Goal: Task Accomplishment & Management: Complete application form

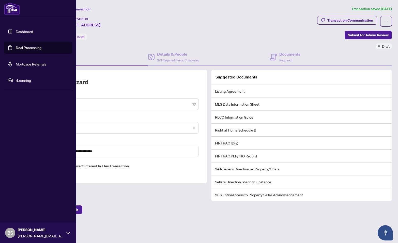
click at [25, 48] on link "Deal Processing" at bounding box center [29, 48] width 26 height 5
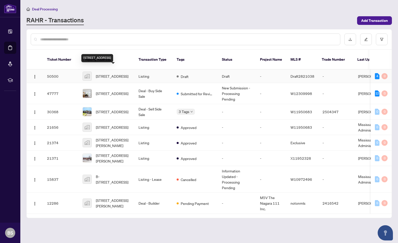
click at [119, 74] on span "[STREET_ADDRESS]" at bounding box center [112, 77] width 33 height 6
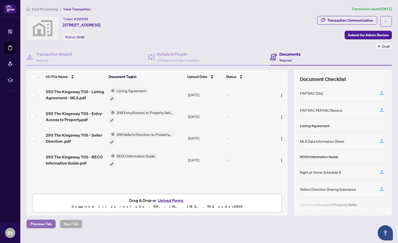
click at [45, 224] on span "Previous Tab" at bounding box center [41, 224] width 21 height 8
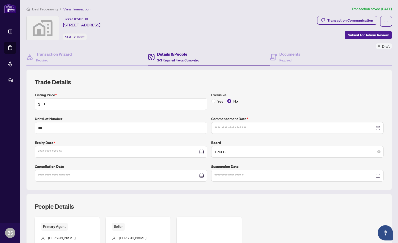
type input "**********"
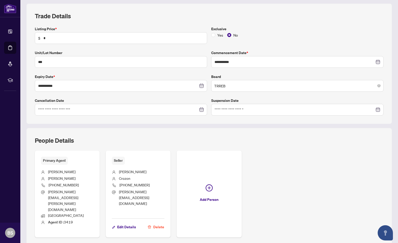
scroll to position [69, 0]
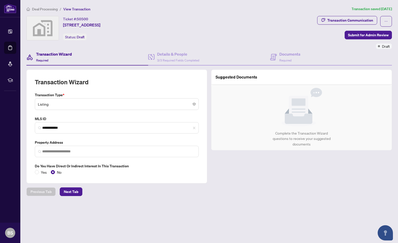
type input "**********"
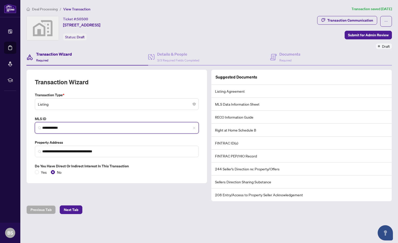
click at [70, 126] on input "**********" at bounding box center [118, 127] width 153 height 5
paste input "search"
type input "*********"
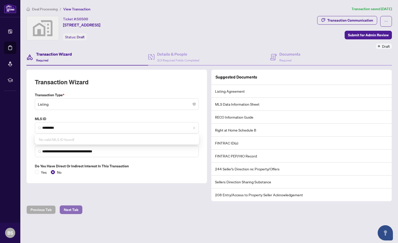
click at [71, 208] on span "Next Tab" at bounding box center [71, 210] width 15 height 8
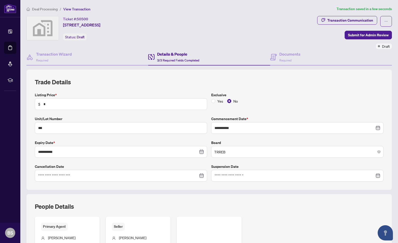
scroll to position [69, 0]
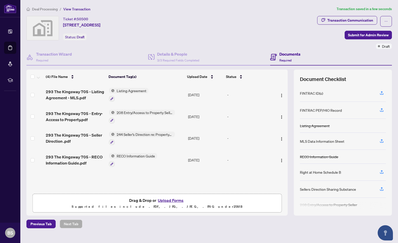
click at [174, 199] on button "Upload Forms" at bounding box center [170, 200] width 29 height 7
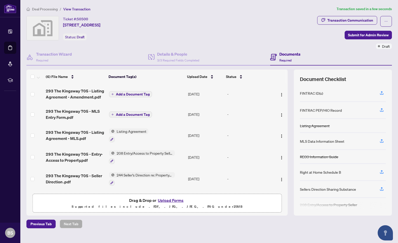
click at [127, 93] on span "Add a Document Tag" at bounding box center [133, 95] width 34 height 4
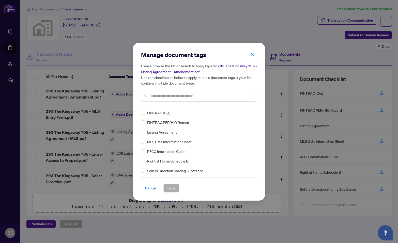
click at [152, 95] on input "text" at bounding box center [202, 96] width 102 height 6
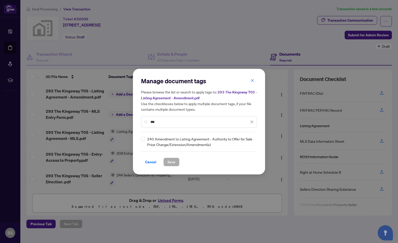
type input "***"
click at [171, 161] on span "Save" at bounding box center [172, 162] width 8 height 8
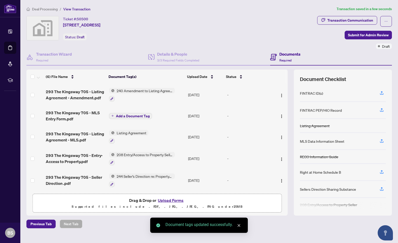
click at [133, 114] on span "Add a Document Tag" at bounding box center [133, 116] width 34 height 4
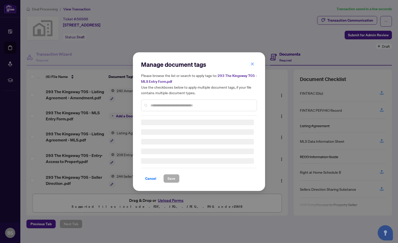
click at [160, 105] on div "Manage document tags Please browse the list or search to apply tags to: 293 The…" at bounding box center [199, 88] width 116 height 55
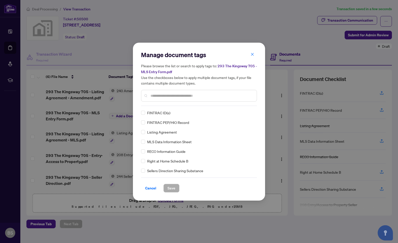
click at [156, 94] on input "text" at bounding box center [202, 96] width 102 height 6
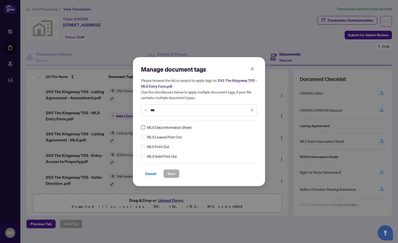
type input "***"
click at [172, 174] on span "Save" at bounding box center [172, 174] width 8 height 8
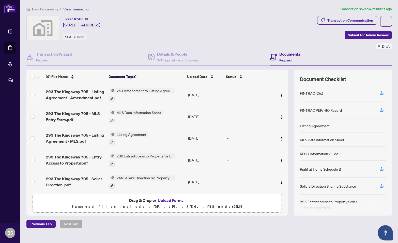
click at [176, 200] on button "Upload Forms" at bounding box center [170, 200] width 29 height 7
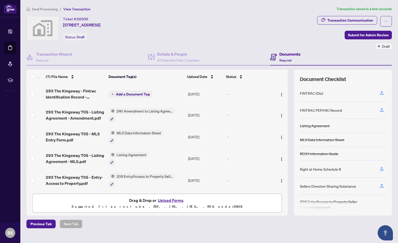
click at [131, 93] on span "Add a Document Tag" at bounding box center [133, 95] width 34 height 4
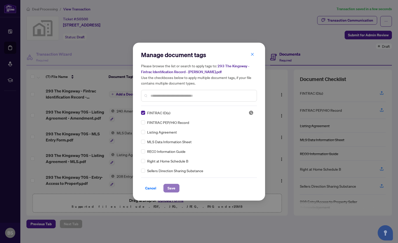
click at [171, 190] on span "Save" at bounding box center [172, 188] width 8 height 8
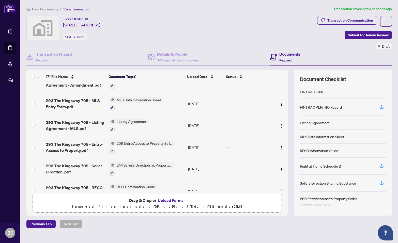
scroll to position [44, 0]
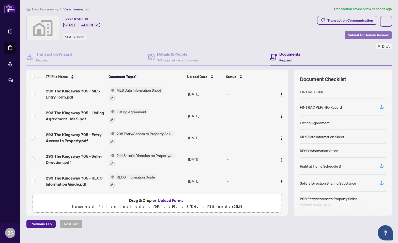
click at [359, 35] on span "Submit for Admin Review" at bounding box center [368, 35] width 41 height 8
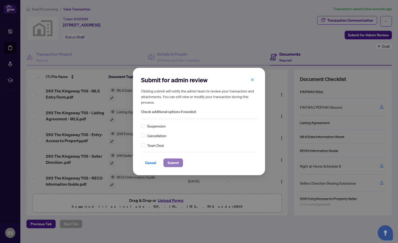
click at [173, 164] on span "Submit" at bounding box center [173, 163] width 11 height 8
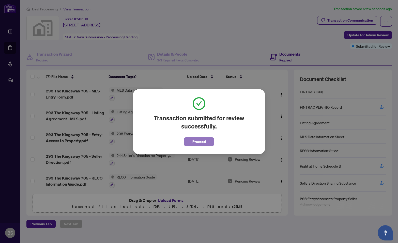
click at [198, 142] on span "Proceed" at bounding box center [199, 142] width 13 height 8
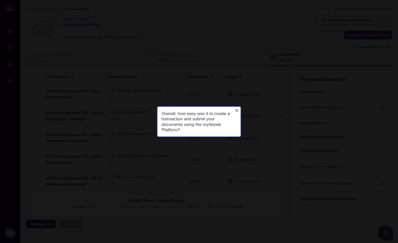
scroll to position [0, 0]
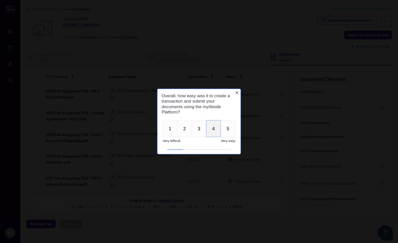
click at [215, 128] on button "4" at bounding box center [213, 128] width 15 height 17
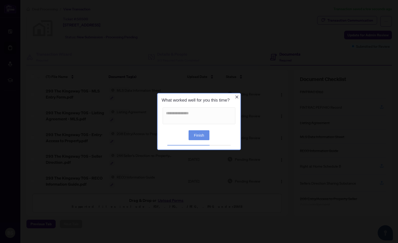
click at [202, 136] on button "Finish" at bounding box center [199, 136] width 21 height 10
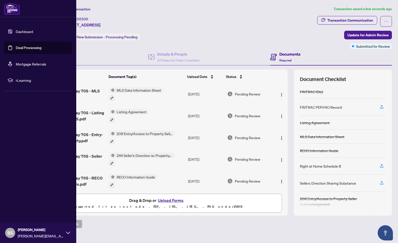
click at [22, 31] on link "Dashboard" at bounding box center [24, 31] width 17 height 5
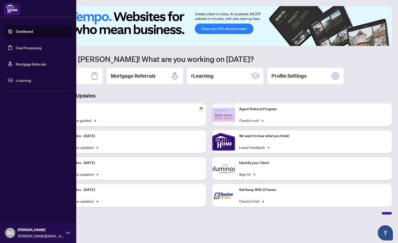
click at [24, 46] on link "Deal Processing" at bounding box center [29, 48] width 26 height 5
